Goal: Information Seeking & Learning: Learn about a topic

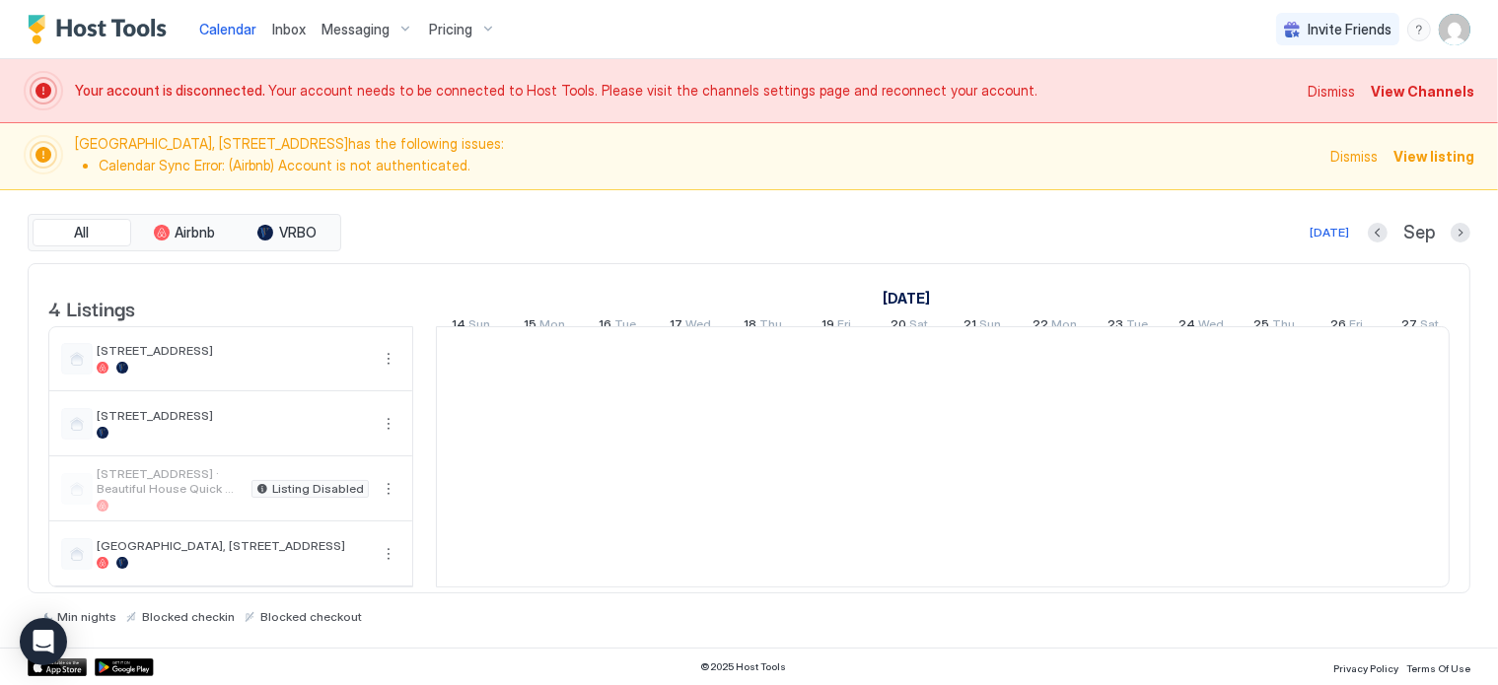
scroll to position [0, 1095]
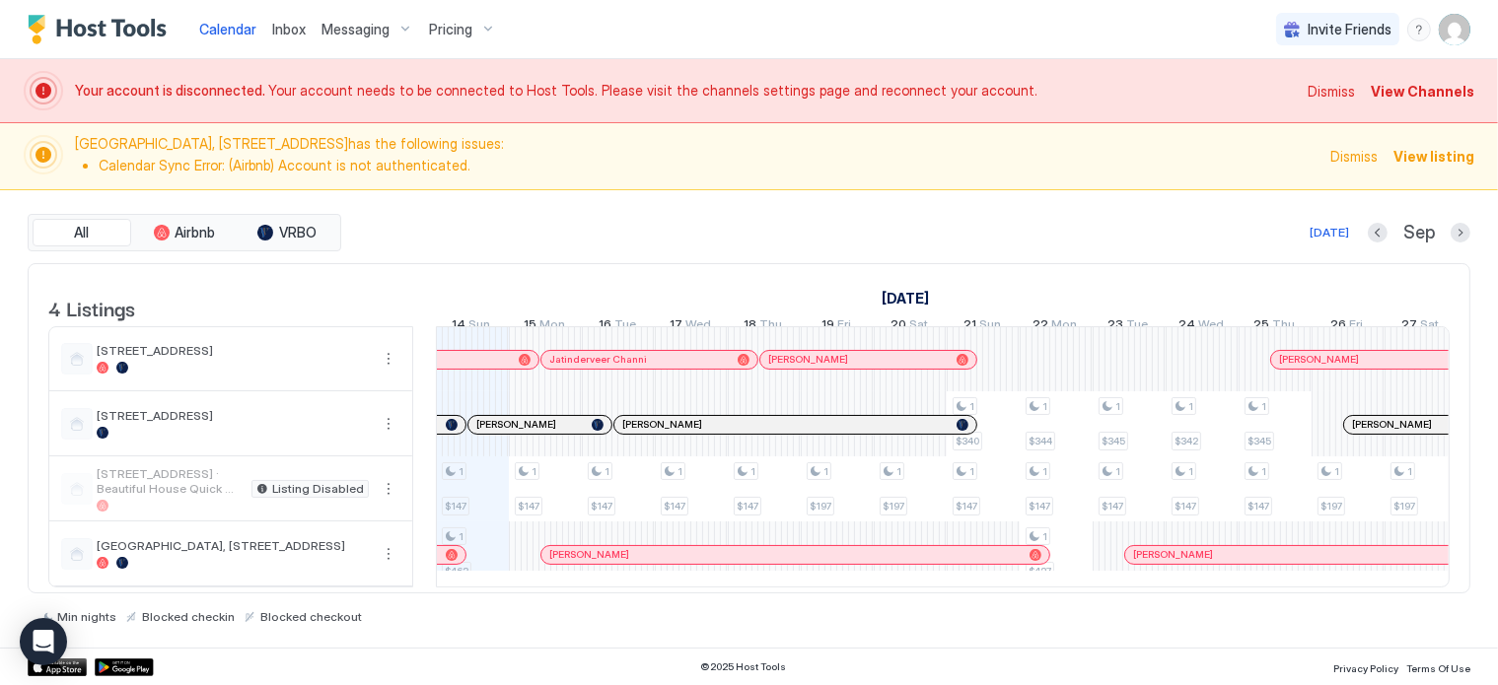
click at [450, 35] on span "Pricing" at bounding box center [450, 30] width 43 height 18
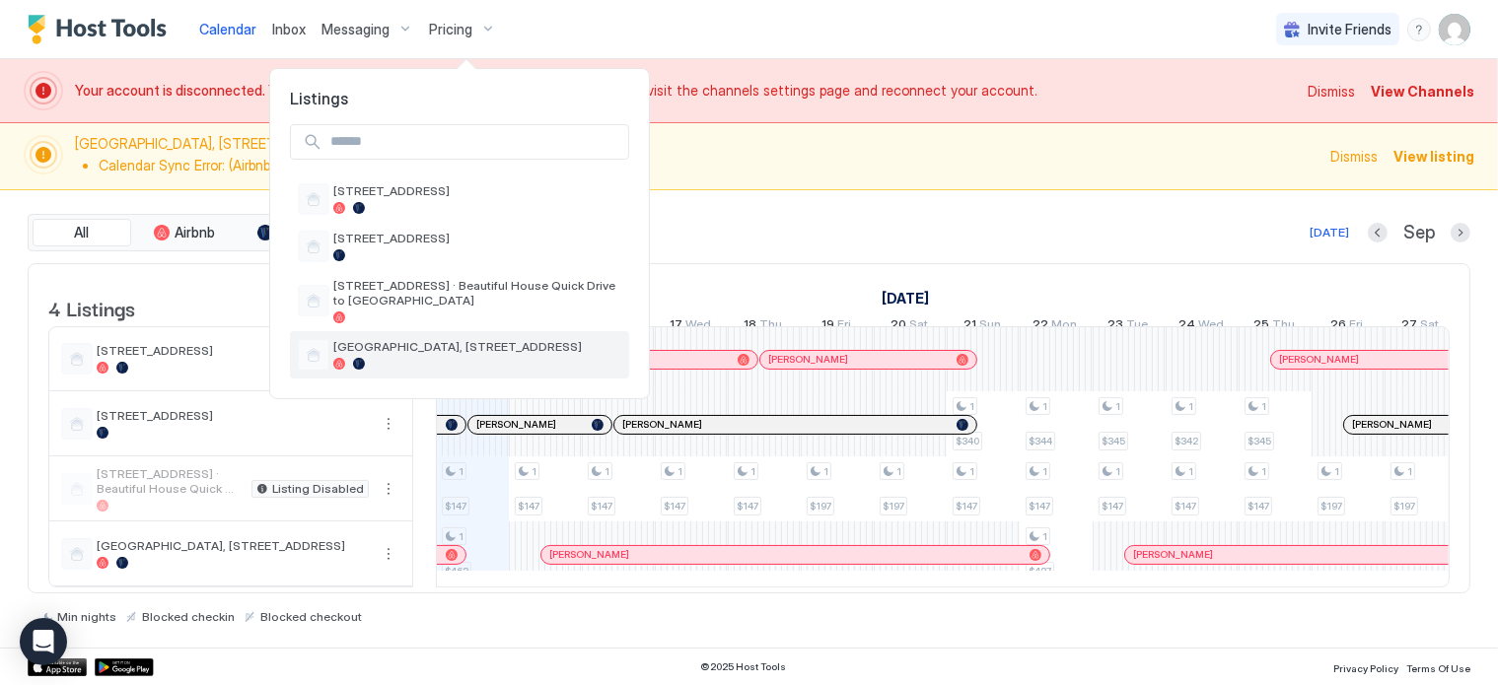
click at [402, 345] on span "[GEOGRAPHIC_DATA], [STREET_ADDRESS]" at bounding box center [477, 346] width 288 height 15
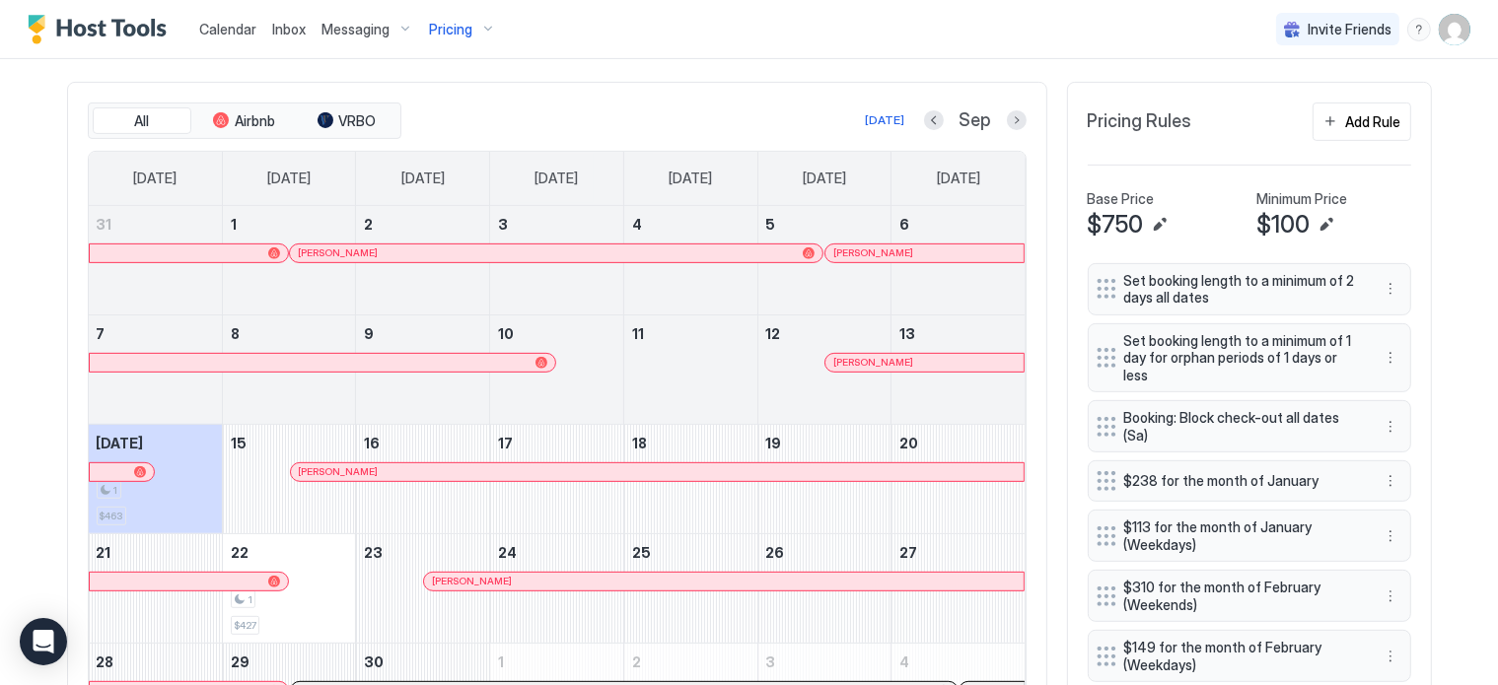
scroll to position [705, 0]
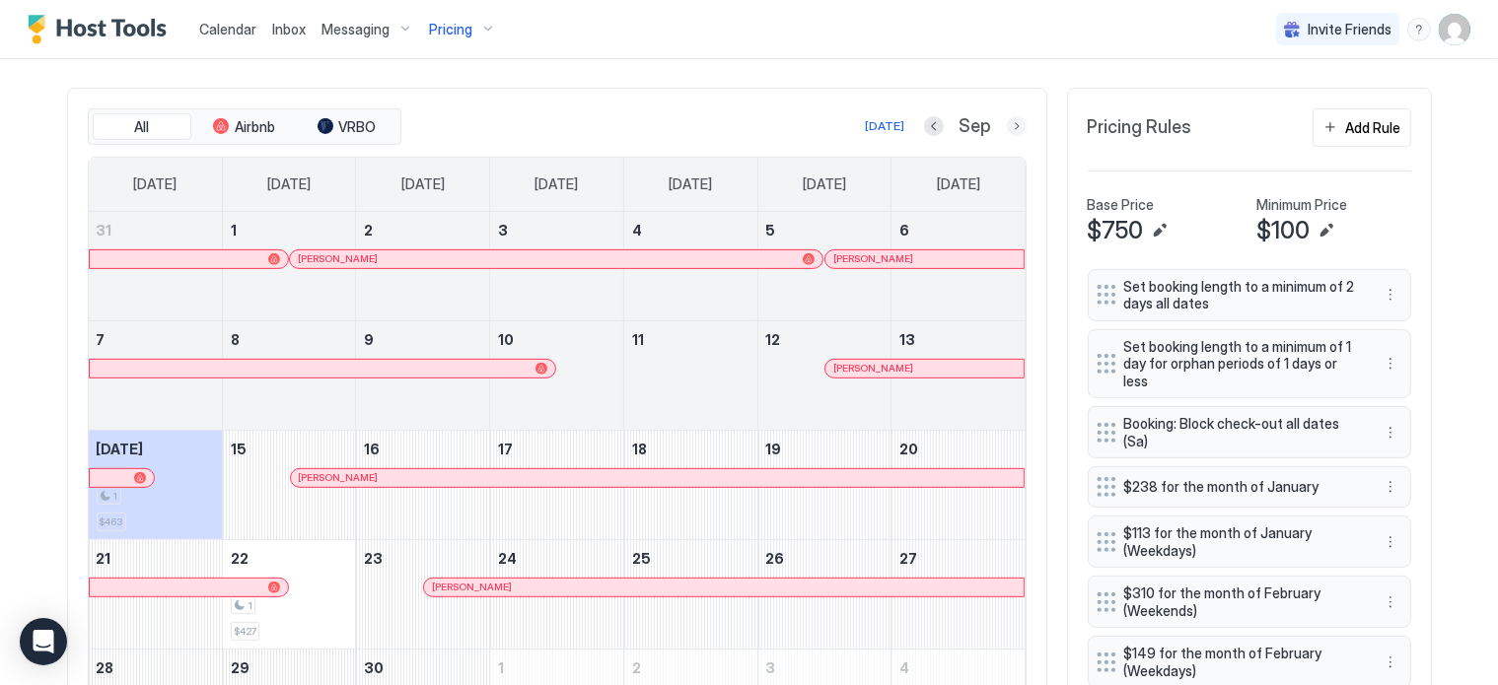
click at [1007, 121] on button "Next month" at bounding box center [1017, 126] width 20 height 20
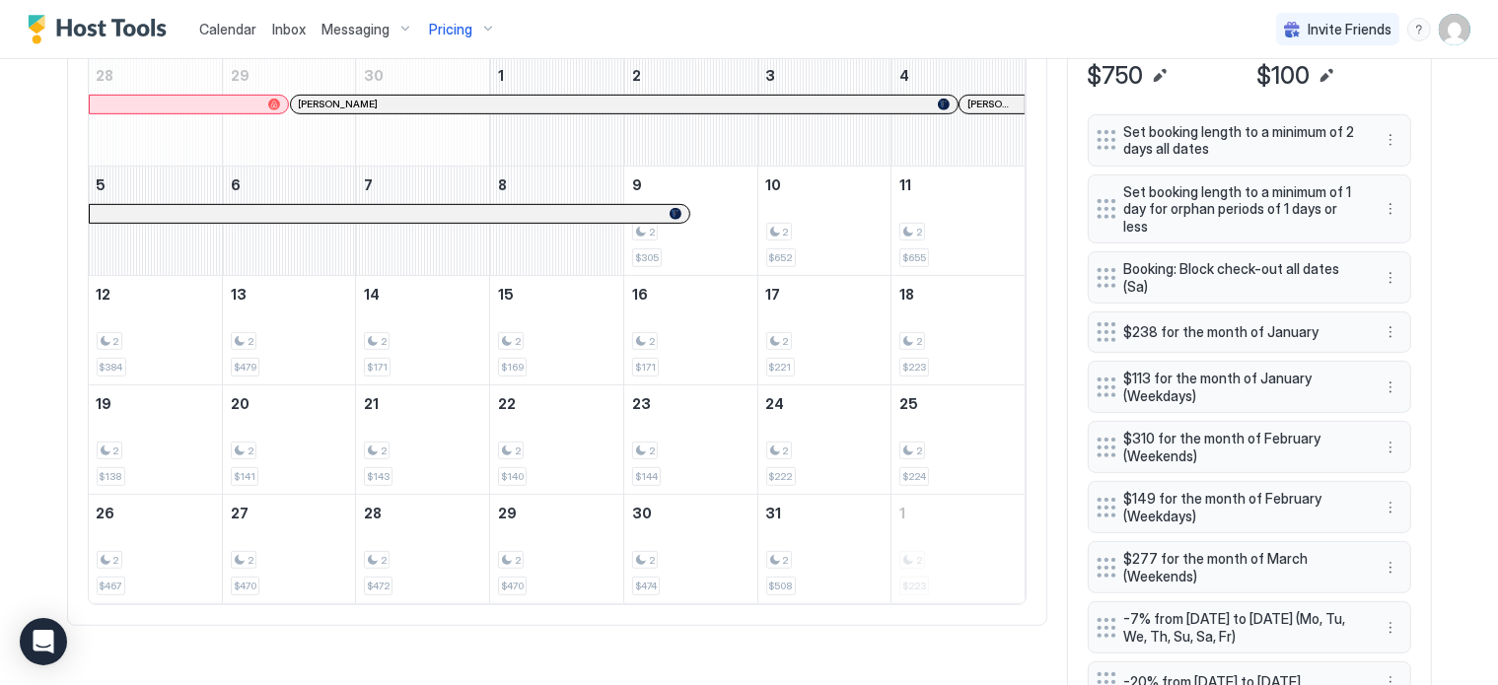
scroll to position [863, 0]
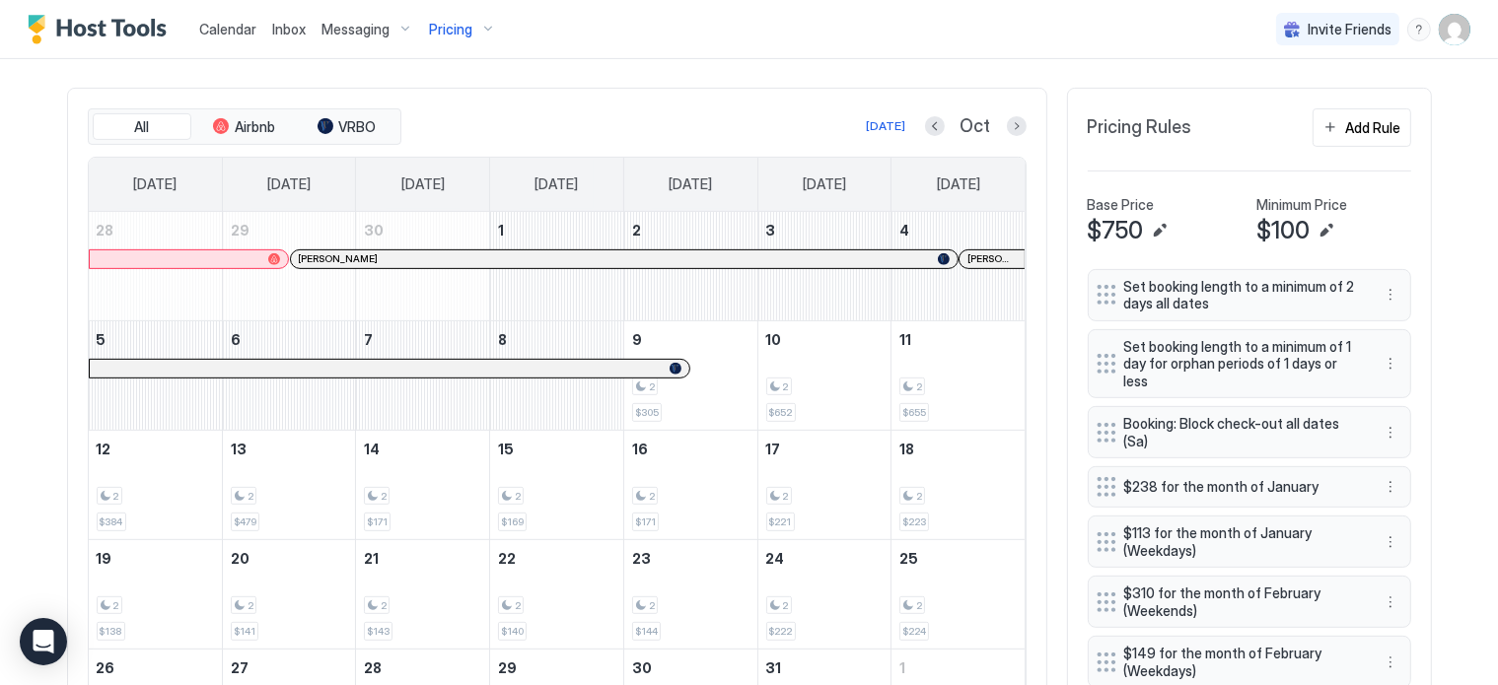
scroll to position [744, 0]
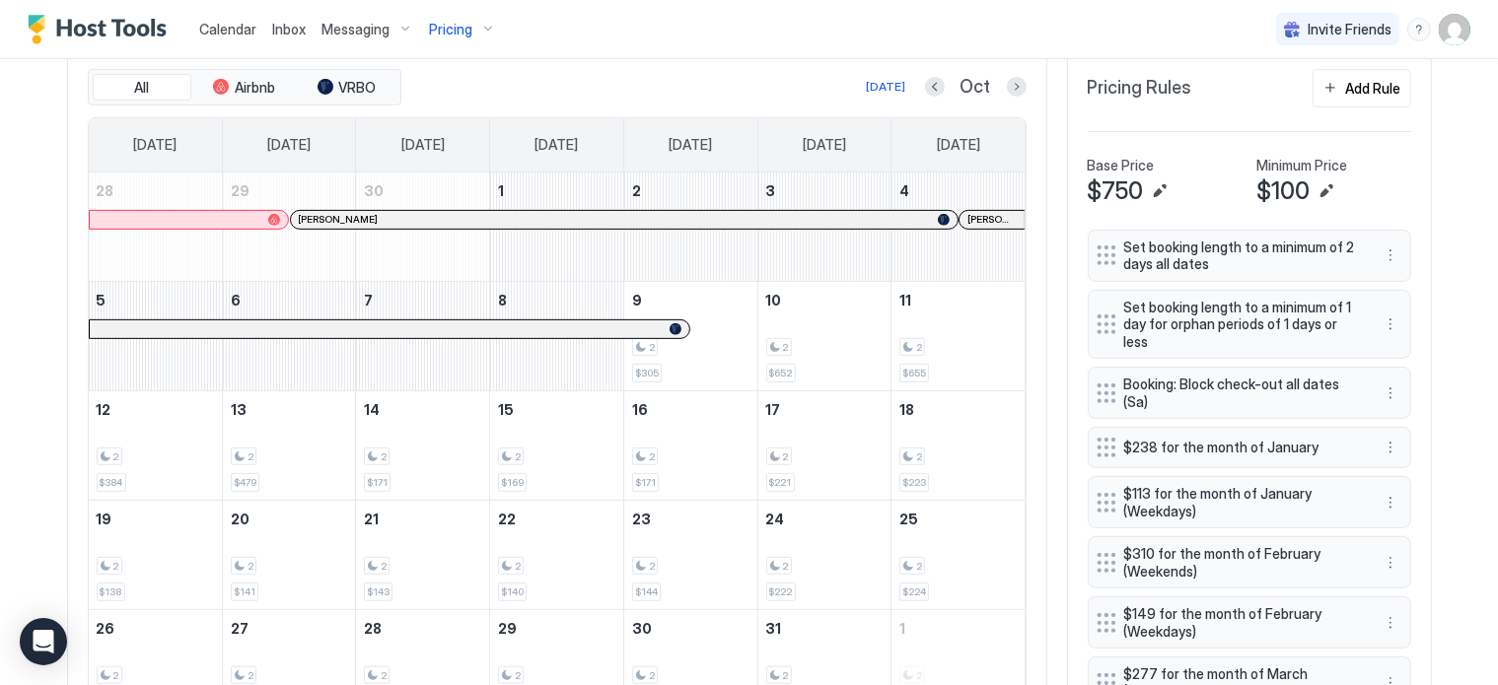
click at [525, 329] on div at bounding box center [533, 329] width 16 height 16
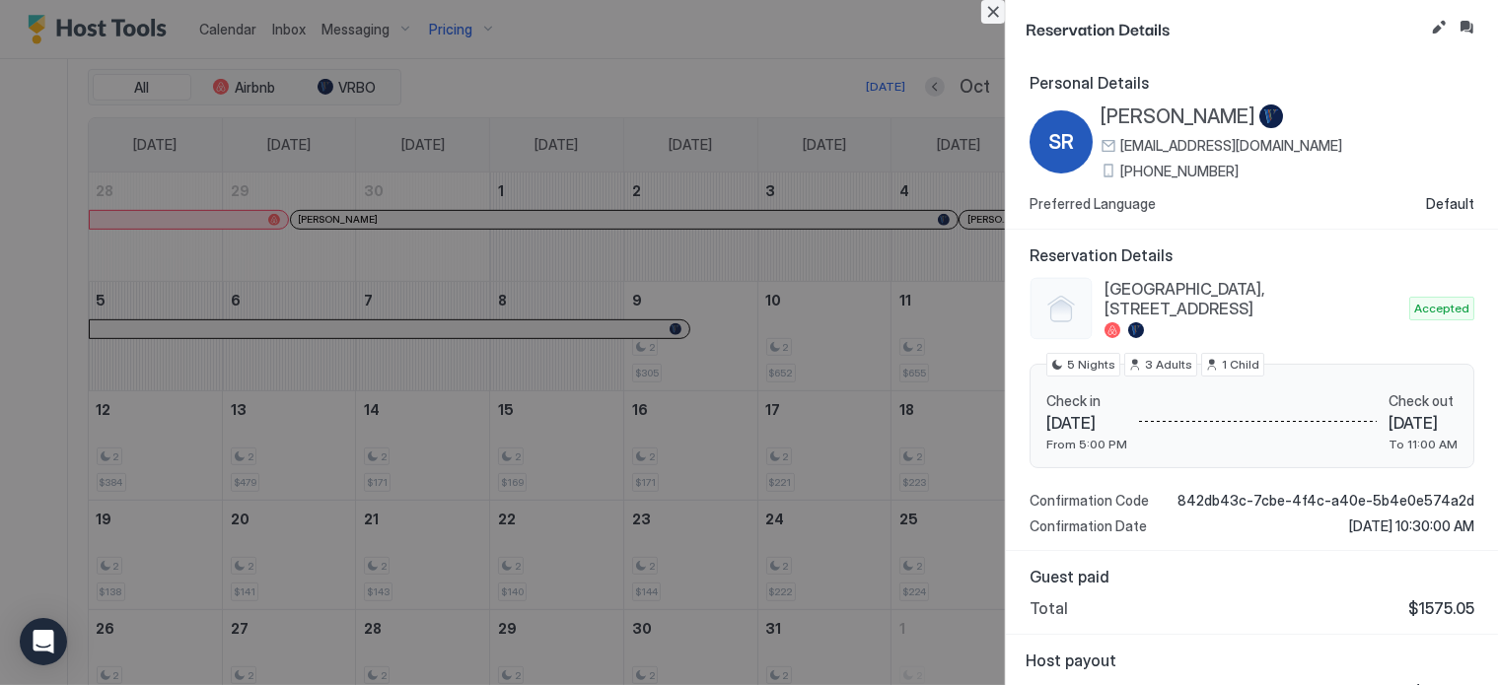
click at [993, 17] on button "Close" at bounding box center [993, 12] width 24 height 24
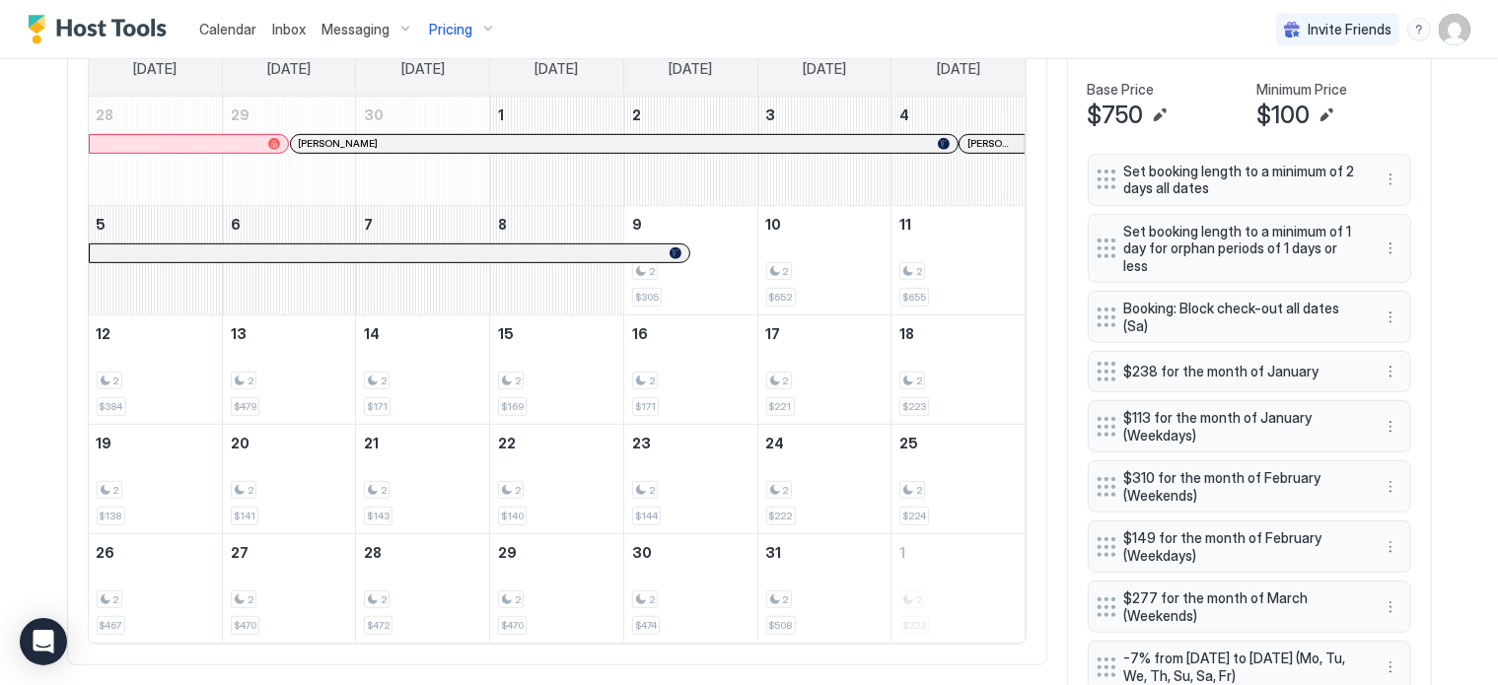
scroll to position [823, 0]
